Goal: Transaction & Acquisition: Purchase product/service

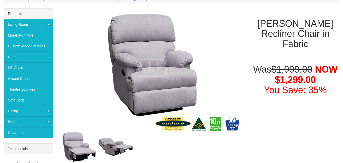
scroll to position [73, 0]
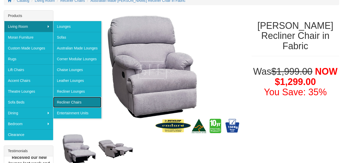
click at [67, 102] on link "Recliner Chairs" at bounding box center [77, 102] width 48 height 11
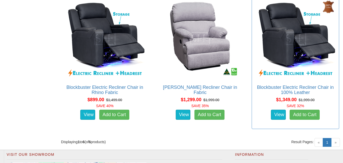
scroll to position [465, 0]
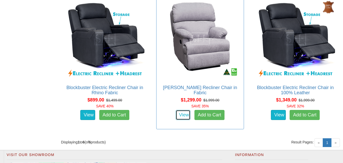
click at [182, 116] on link "View" at bounding box center [183, 115] width 15 height 10
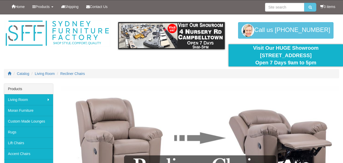
scroll to position [465, 0]
